Goal: Task Accomplishment & Management: Use online tool/utility

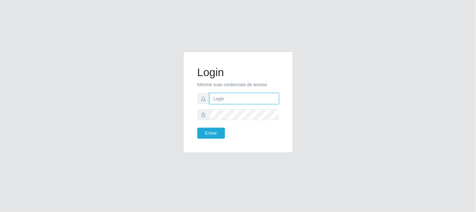
click at [233, 101] on input "text" at bounding box center [244, 98] width 69 height 11
type input "[EMAIL_ADDRESS][DOMAIN_NAME]"
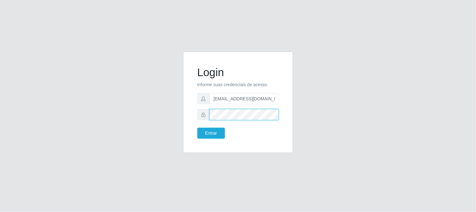
click at [197, 127] on button "Entrar" at bounding box center [211, 132] width 28 height 11
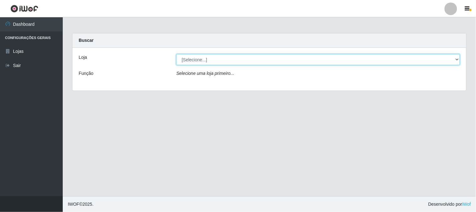
click at [458, 60] on select "[Selecione...] Queiroz Atacadão - [GEOGRAPHIC_DATA]" at bounding box center [318, 59] width 284 height 11
select select "464"
click at [176, 54] on select "[Selecione...] Queiroz Atacadão - [GEOGRAPHIC_DATA]" at bounding box center [318, 59] width 284 height 11
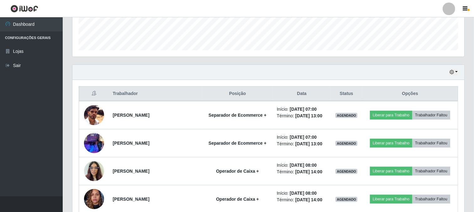
scroll to position [209, 0]
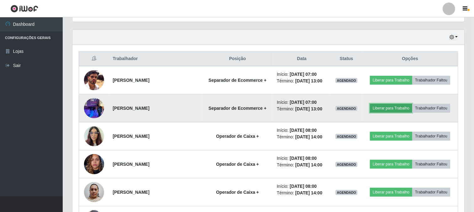
click at [384, 109] on button "Liberar para Trabalho" at bounding box center [391, 108] width 42 height 9
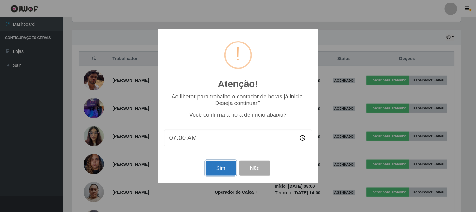
click at [218, 173] on button "Sim" at bounding box center [221, 167] width 30 height 15
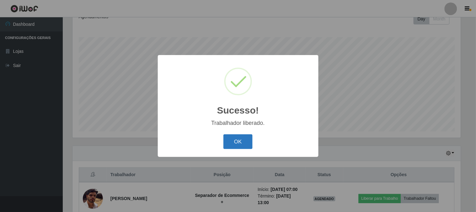
click at [251, 140] on button "OK" at bounding box center [237, 141] width 29 height 15
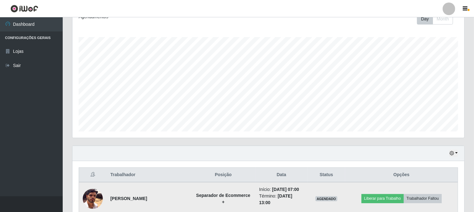
scroll to position [128, 0]
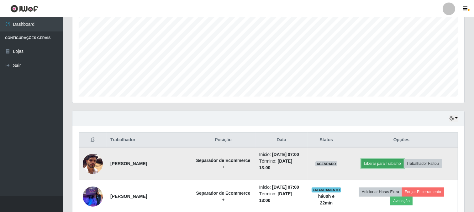
click at [381, 162] on button "Liberar para Trabalho" at bounding box center [383, 163] width 42 height 9
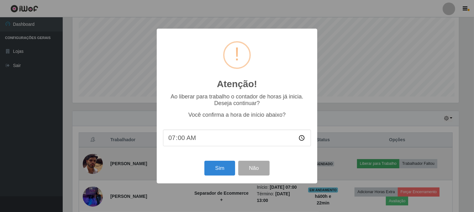
scroll to position [130, 388]
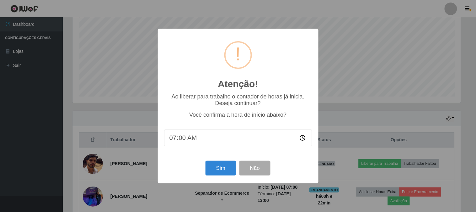
click at [181, 142] on input "07:00" at bounding box center [238, 137] width 148 height 17
type input "07:10"
click at [225, 168] on button "Sim" at bounding box center [221, 167] width 30 height 15
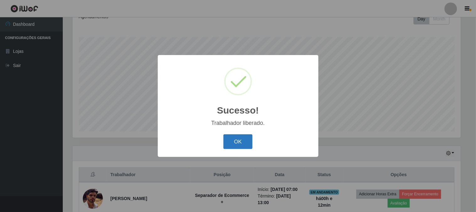
click at [245, 141] on button "OK" at bounding box center [237, 141] width 29 height 15
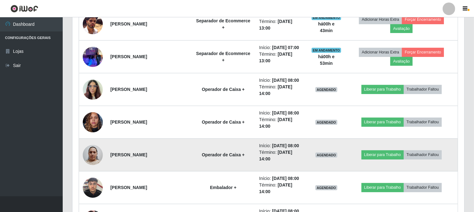
scroll to position [268, 0]
